Goal: Task Accomplishment & Management: Complete application form

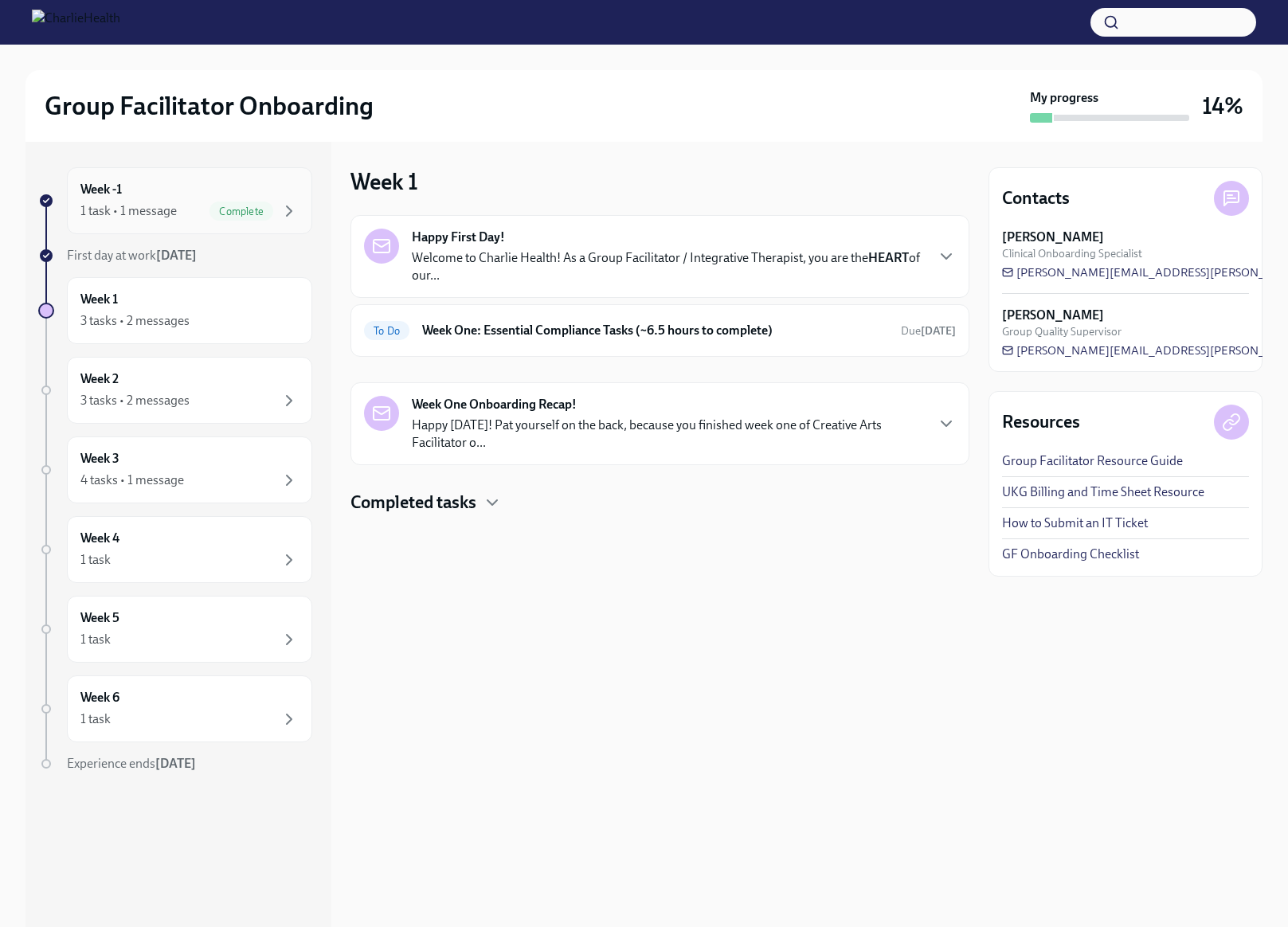
click at [141, 203] on div "1 task • 1 message" at bounding box center [129, 211] width 97 height 18
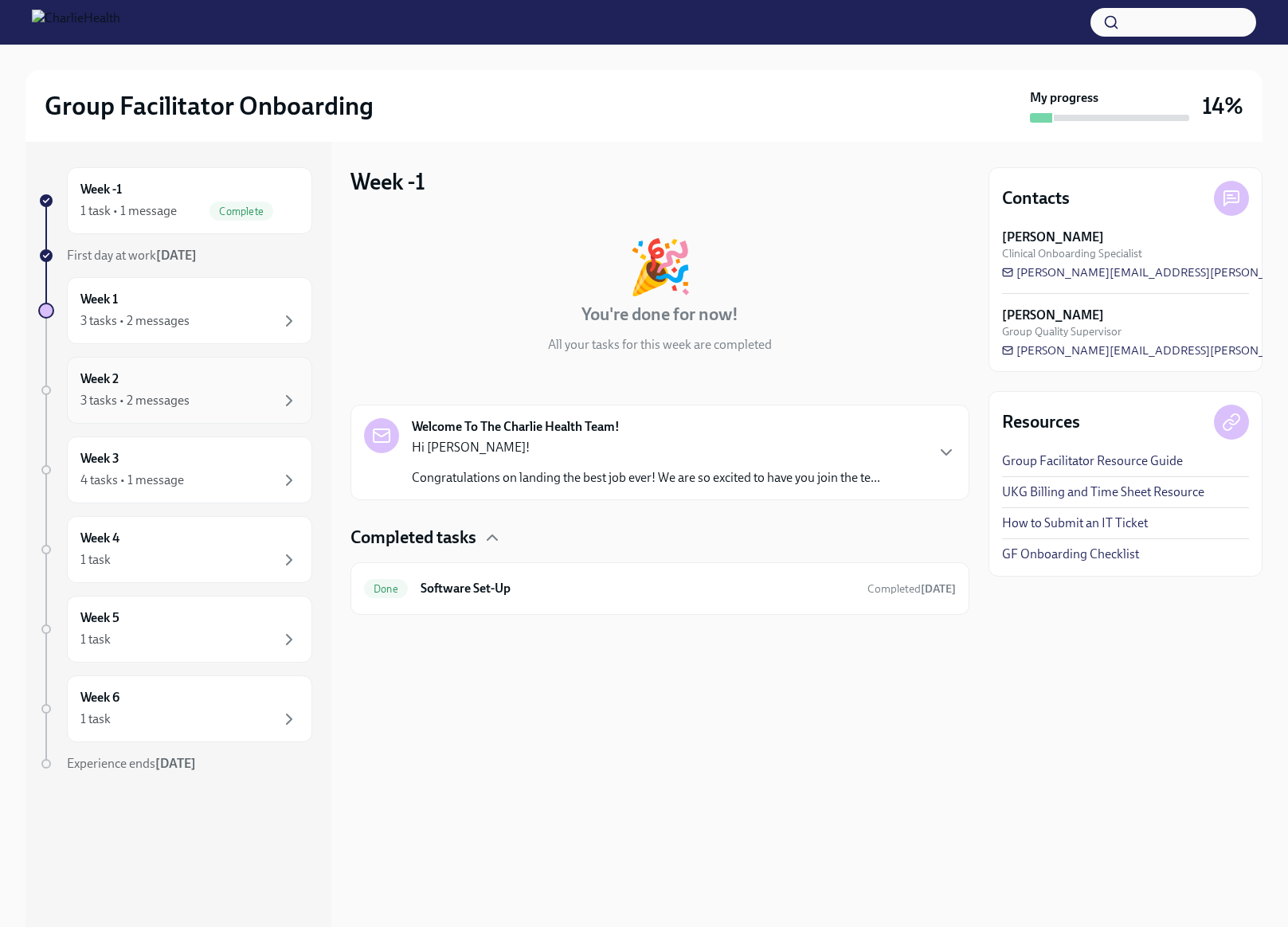
click at [129, 378] on div "Week 2 3 tasks • 2 messages" at bounding box center [190, 390] width 218 height 40
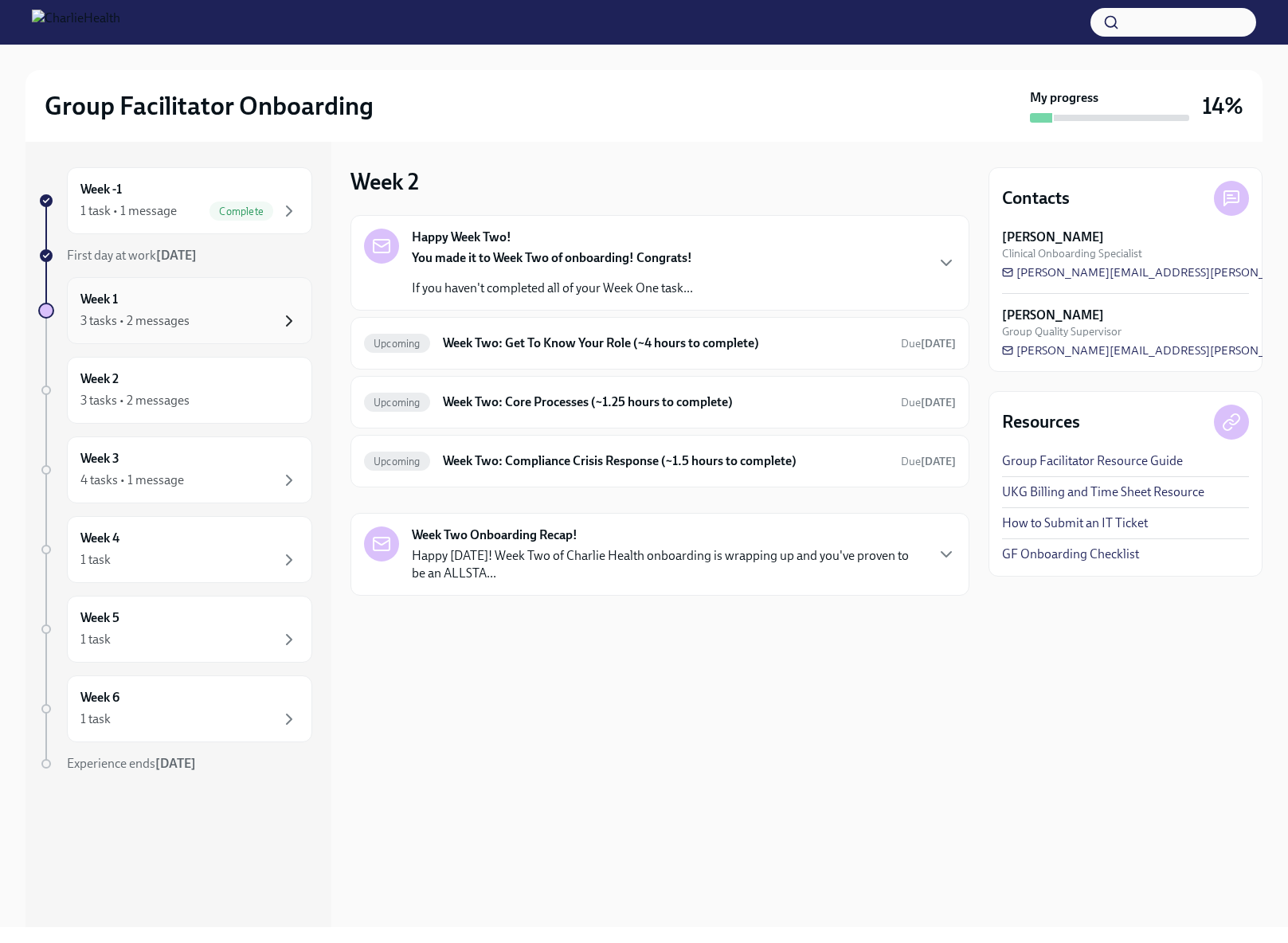
click at [292, 324] on icon "button" at bounding box center [289, 321] width 20 height 20
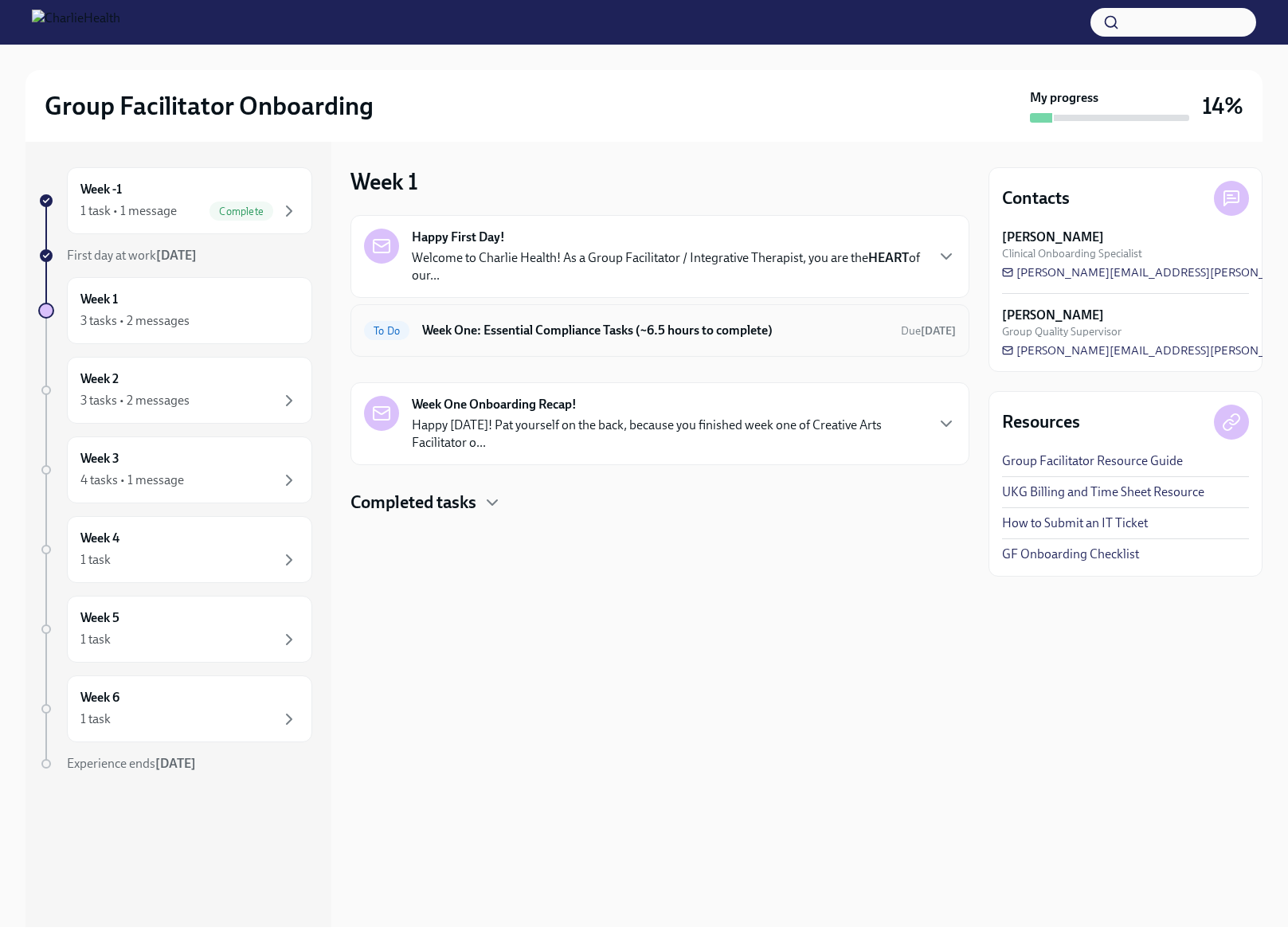
click at [637, 327] on h6 "Week One: Essential Compliance Tasks (~6.5 hours to complete)" at bounding box center [654, 330] width 466 height 18
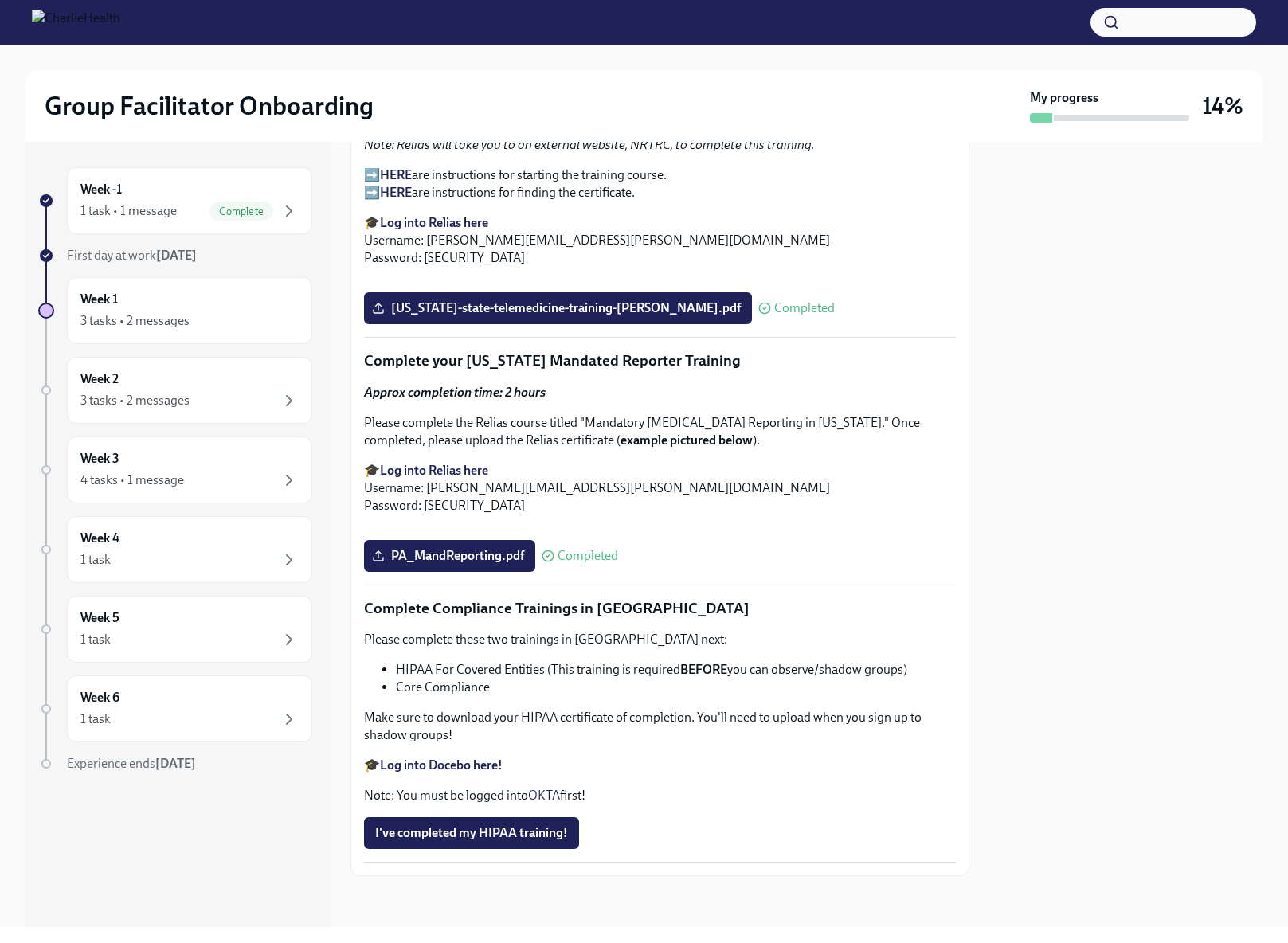
scroll to position [3400, 0]
click at [460, 832] on span "I've completed my HIPAA training!" at bounding box center [471, 832] width 192 height 16
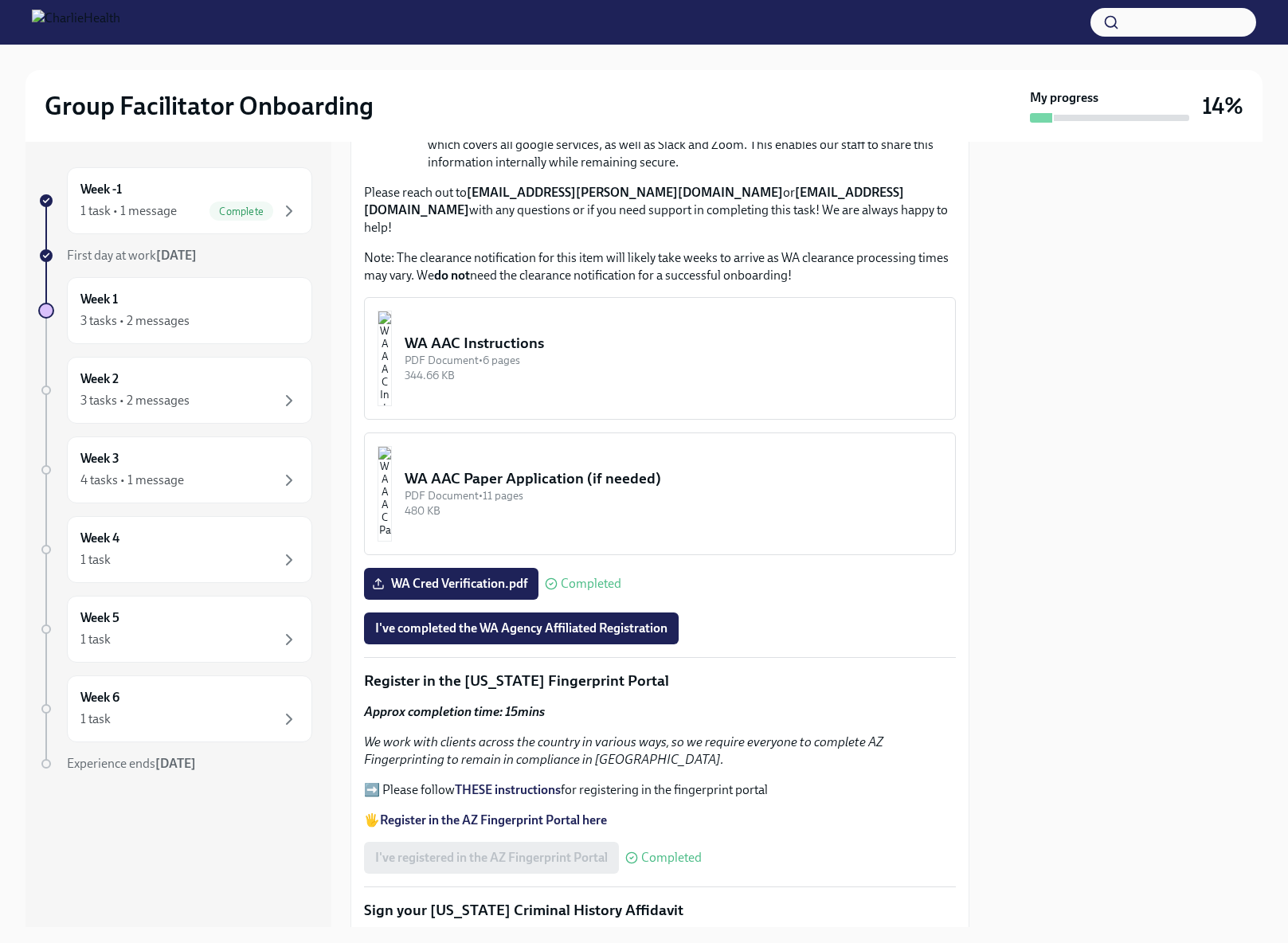
scroll to position [1236, 0]
